Goal: Navigation & Orientation: Go to known website

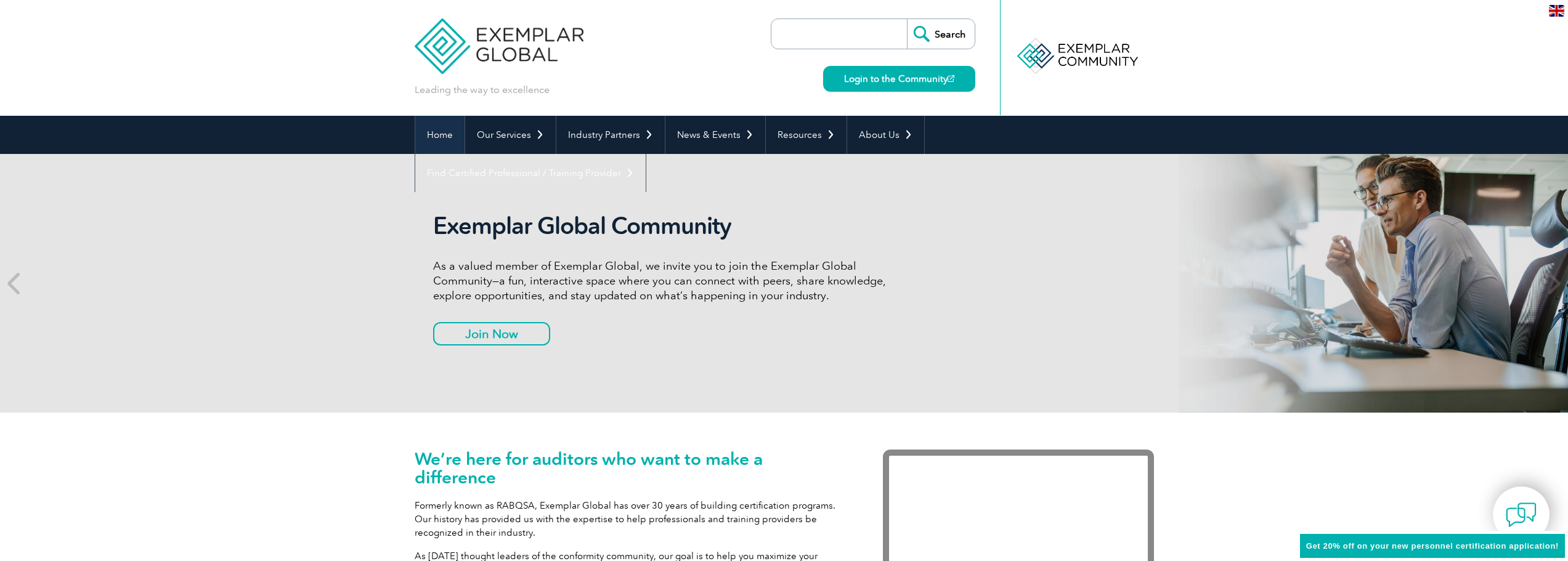
click at [431, 135] on link "Home" at bounding box center [439, 135] width 50 height 38
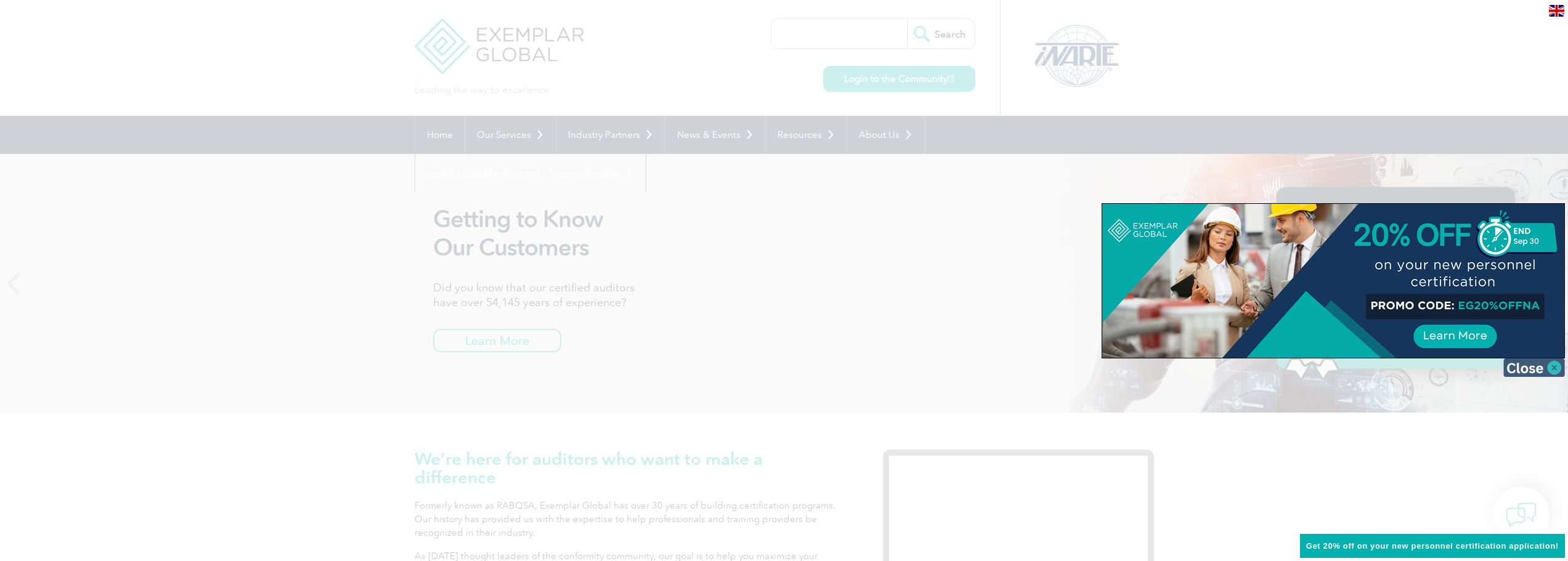
click at [1551, 369] on img at bounding box center [1534, 368] width 62 height 19
